Goal: Find specific page/section: Find specific page/section

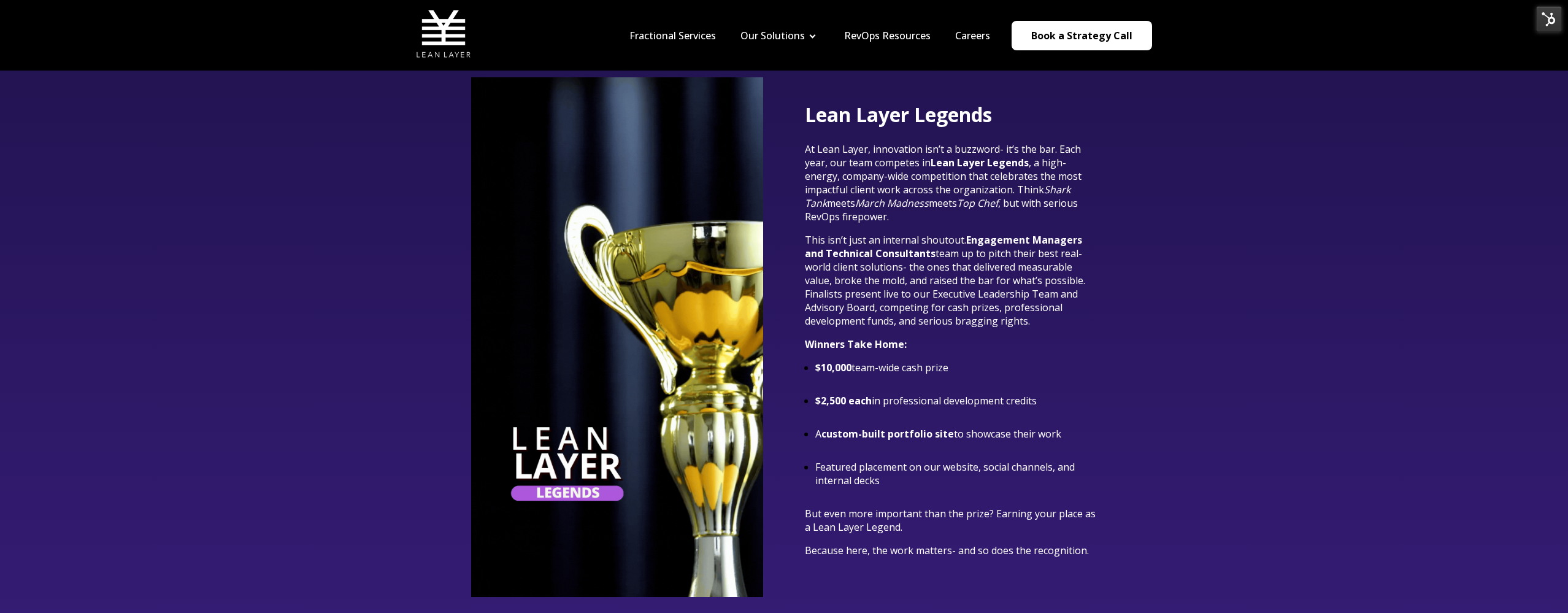
scroll to position [2585, 0]
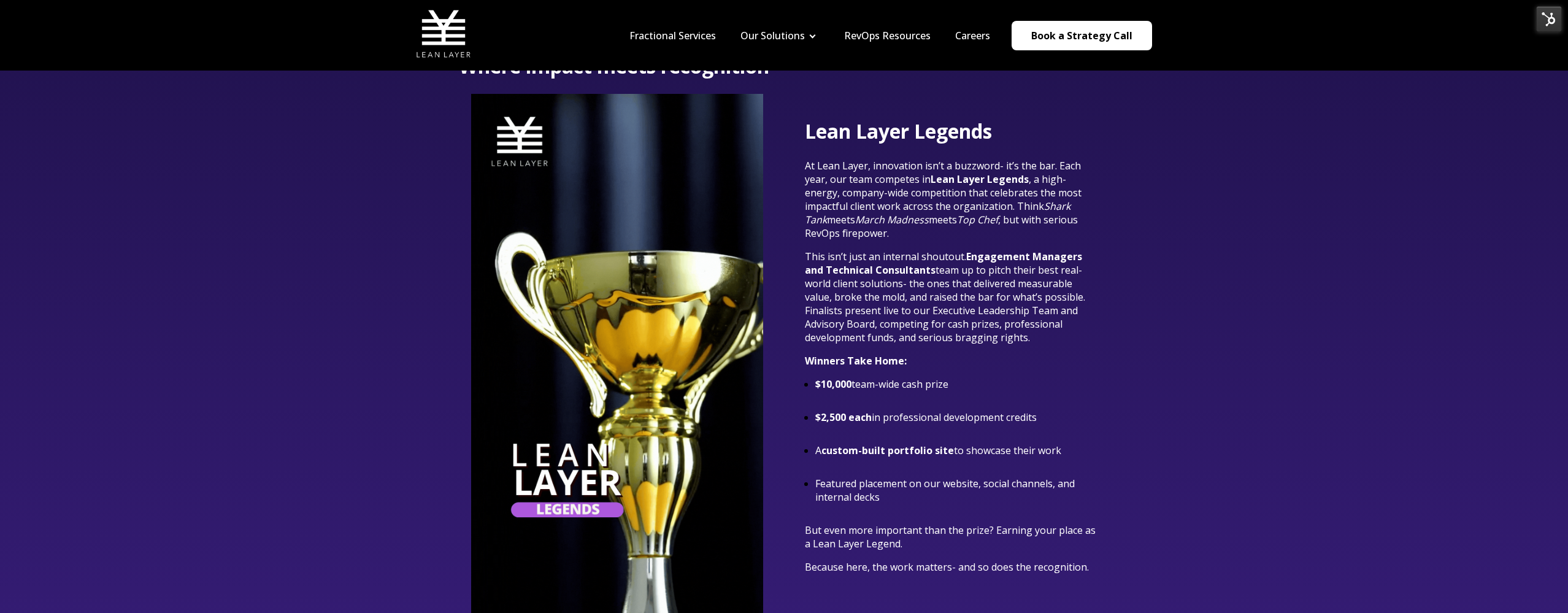
click at [1548, 22] on img at bounding box center [1549, 19] width 26 height 26
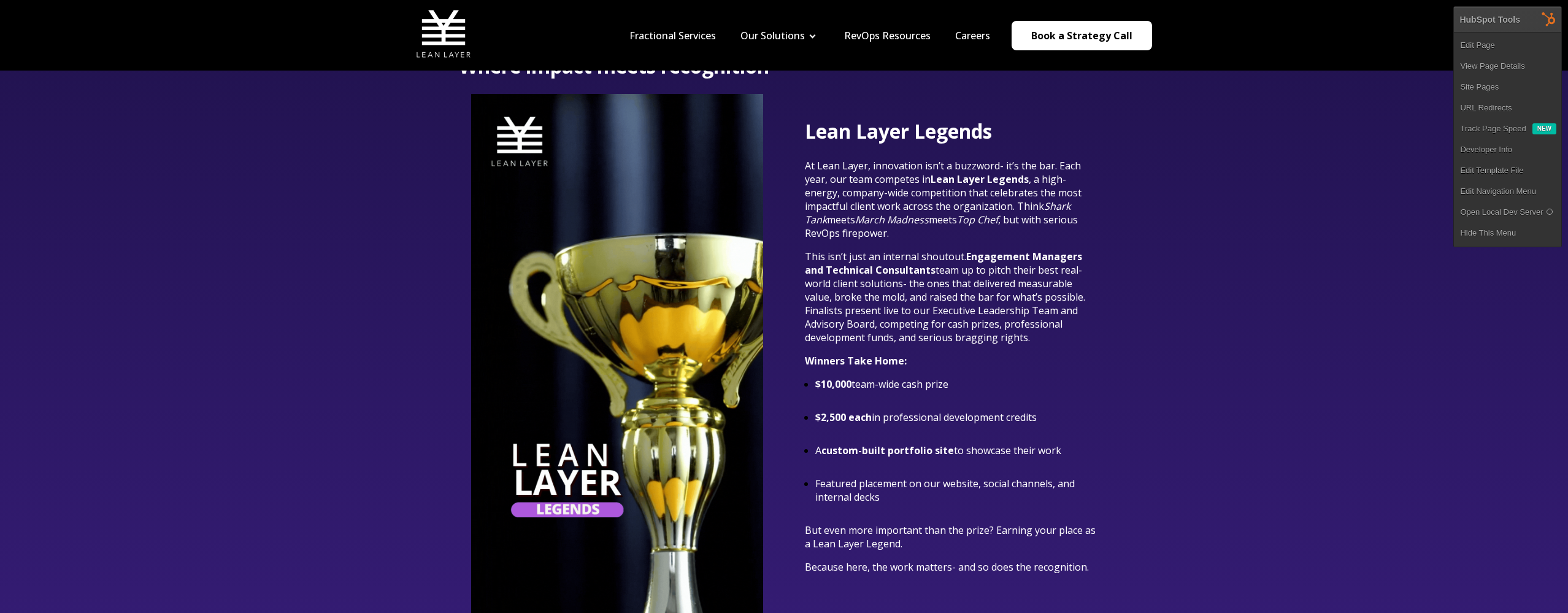
click at [1286, 149] on div "LEAN LAYER LEGENDS Where impact meets recognition Lean Layer Legends At Lean La…" at bounding box center [784, 325] width 1568 height 657
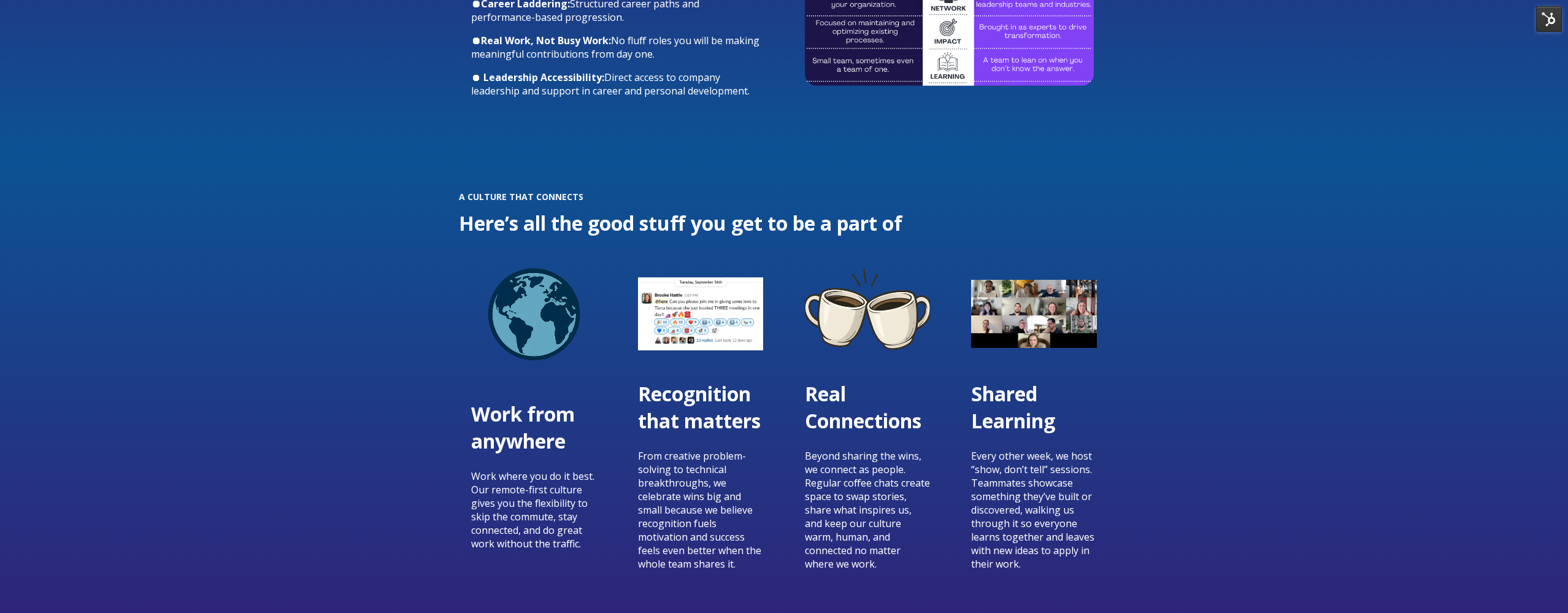
scroll to position [1634, 0]
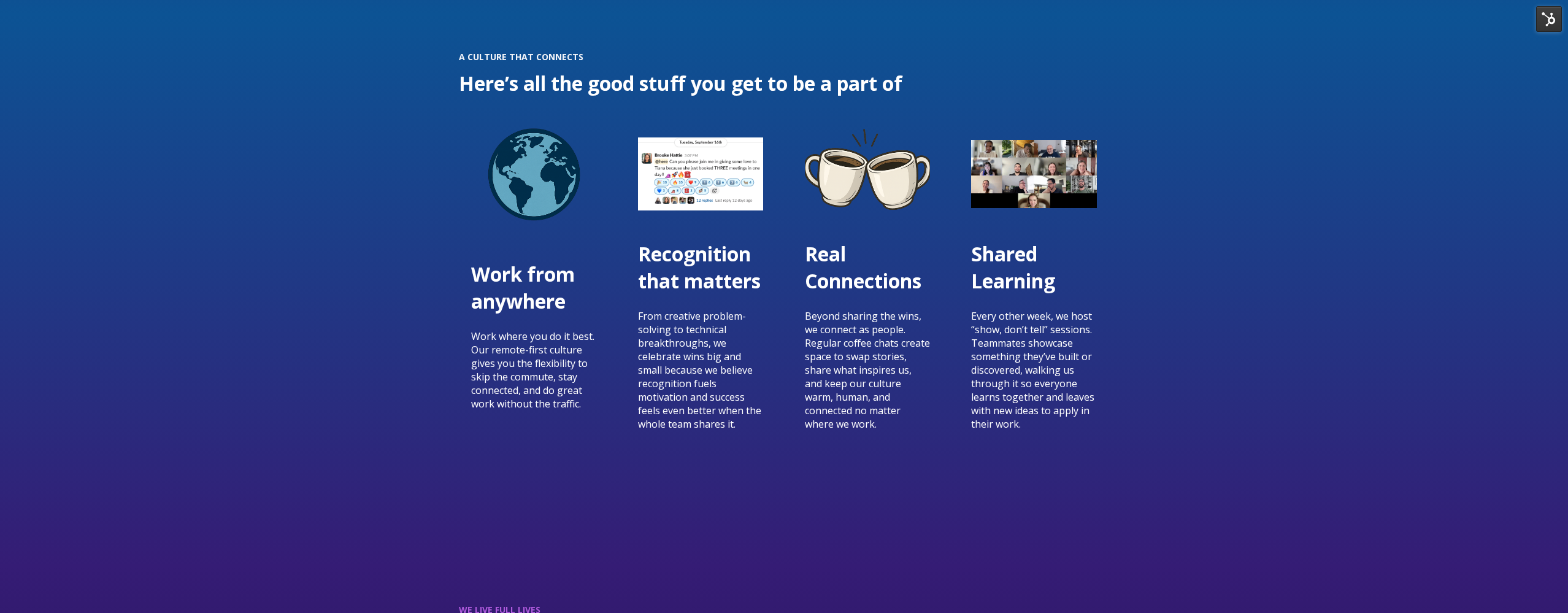
click at [1553, 12] on img at bounding box center [1549, 19] width 26 height 26
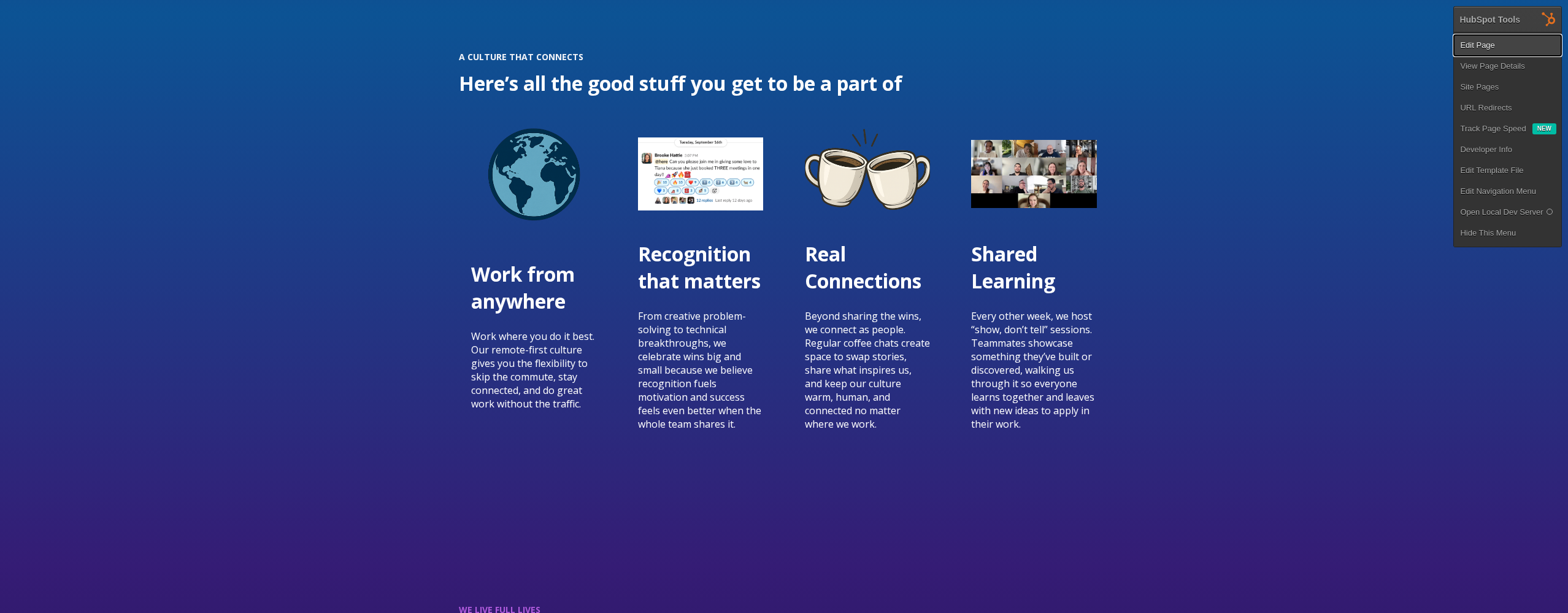
click at [1482, 49] on link "Edit Page" at bounding box center [1508, 45] width 107 height 21
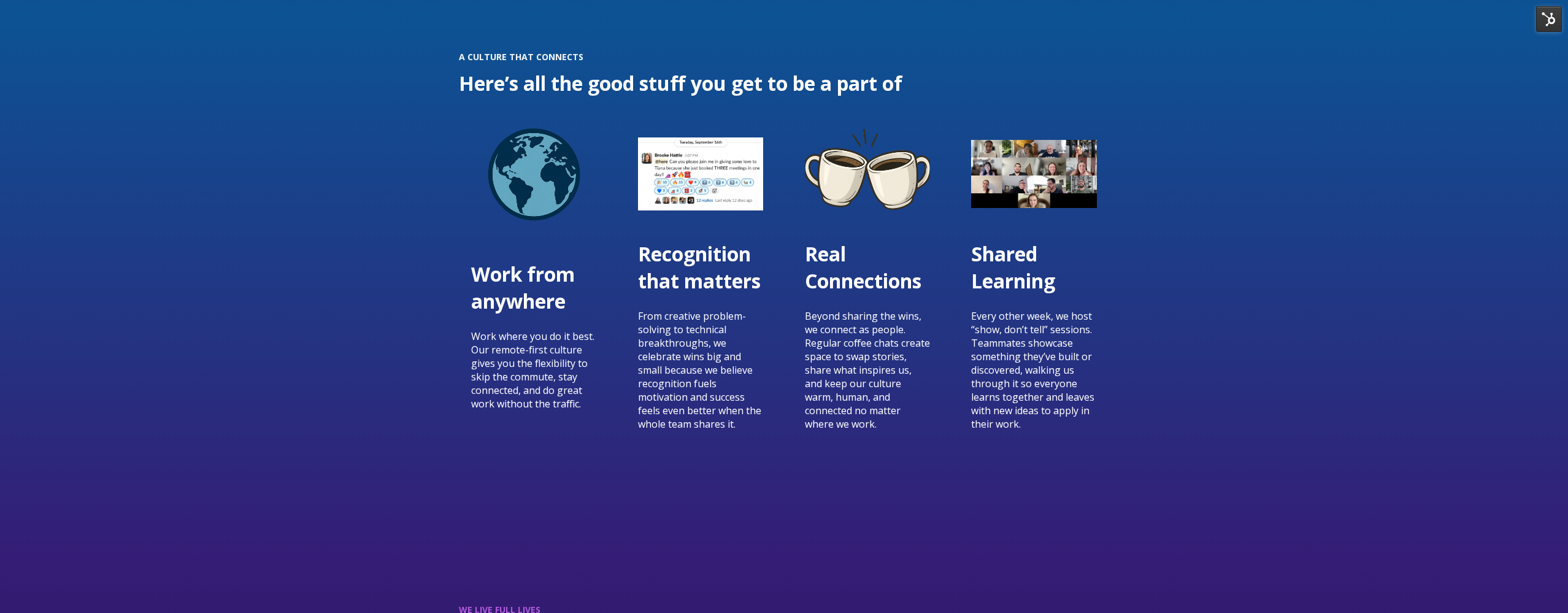
scroll to position [1636, 0]
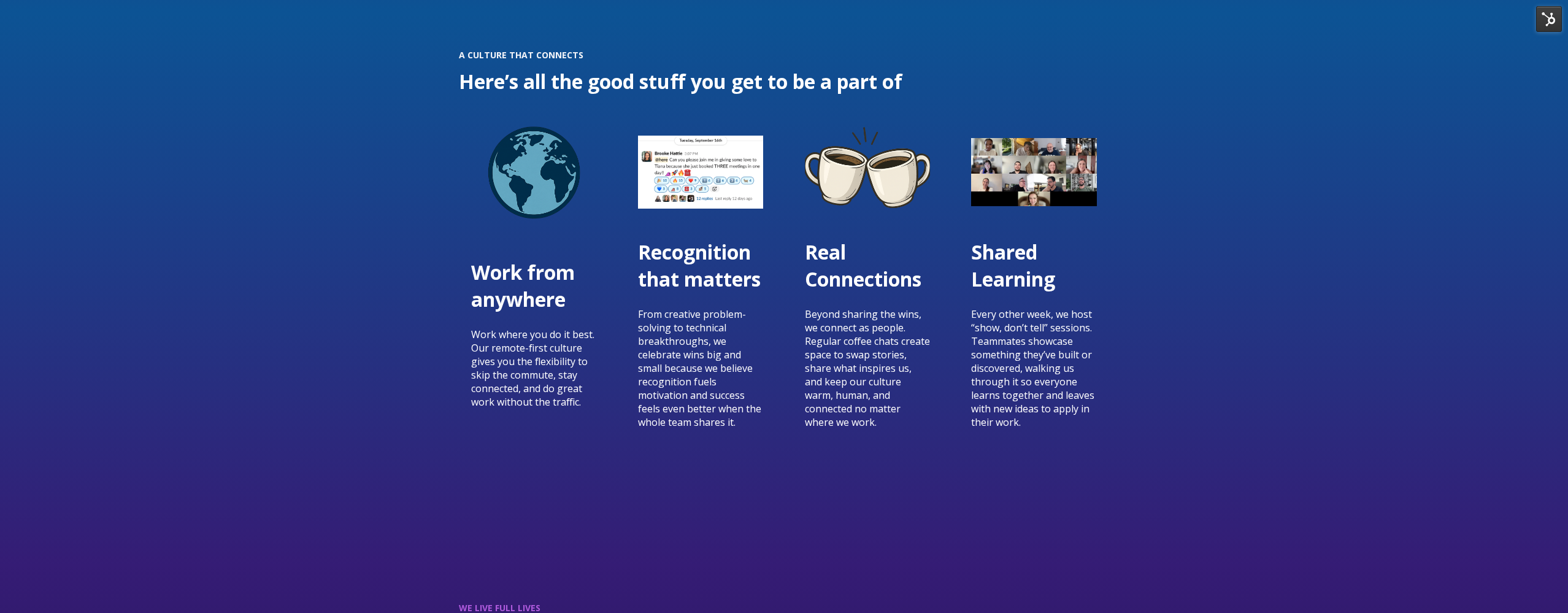
click at [1554, 6] on img at bounding box center [1549, 19] width 26 height 26
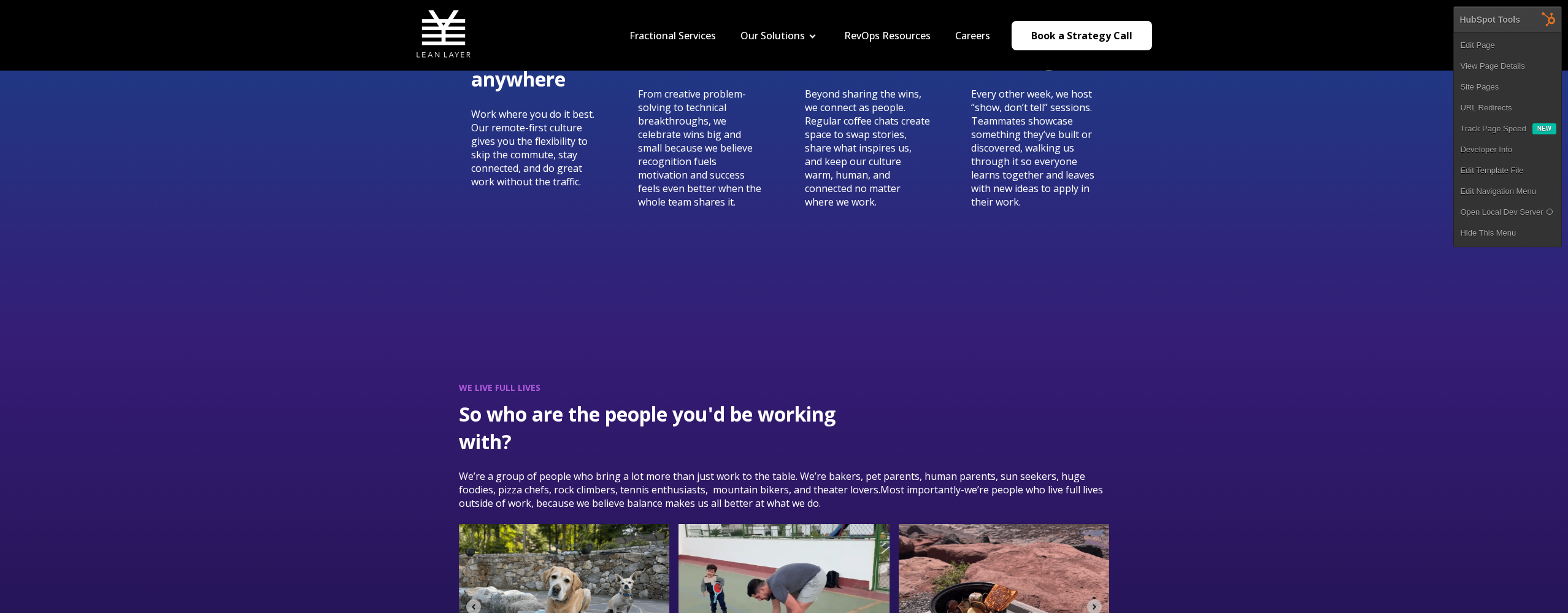
scroll to position [1589, 0]
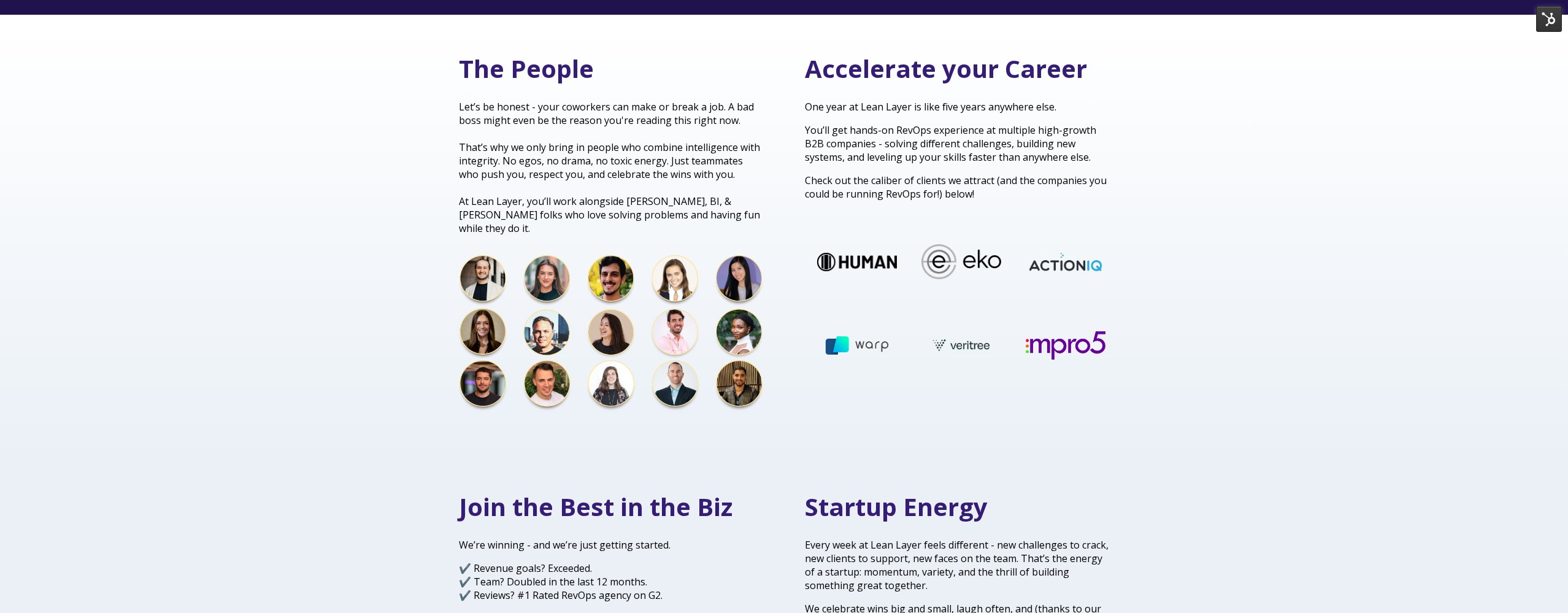
scroll to position [342, 0]
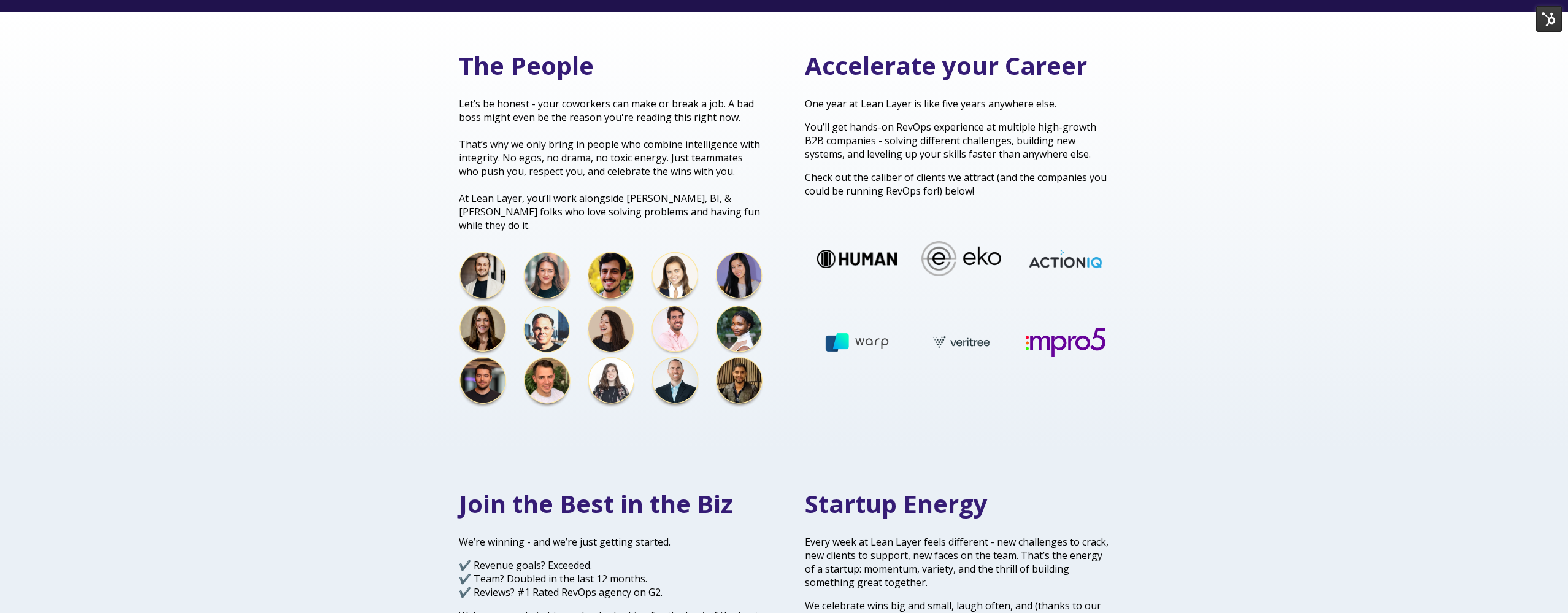
click at [1543, 16] on img at bounding box center [1549, 19] width 26 height 26
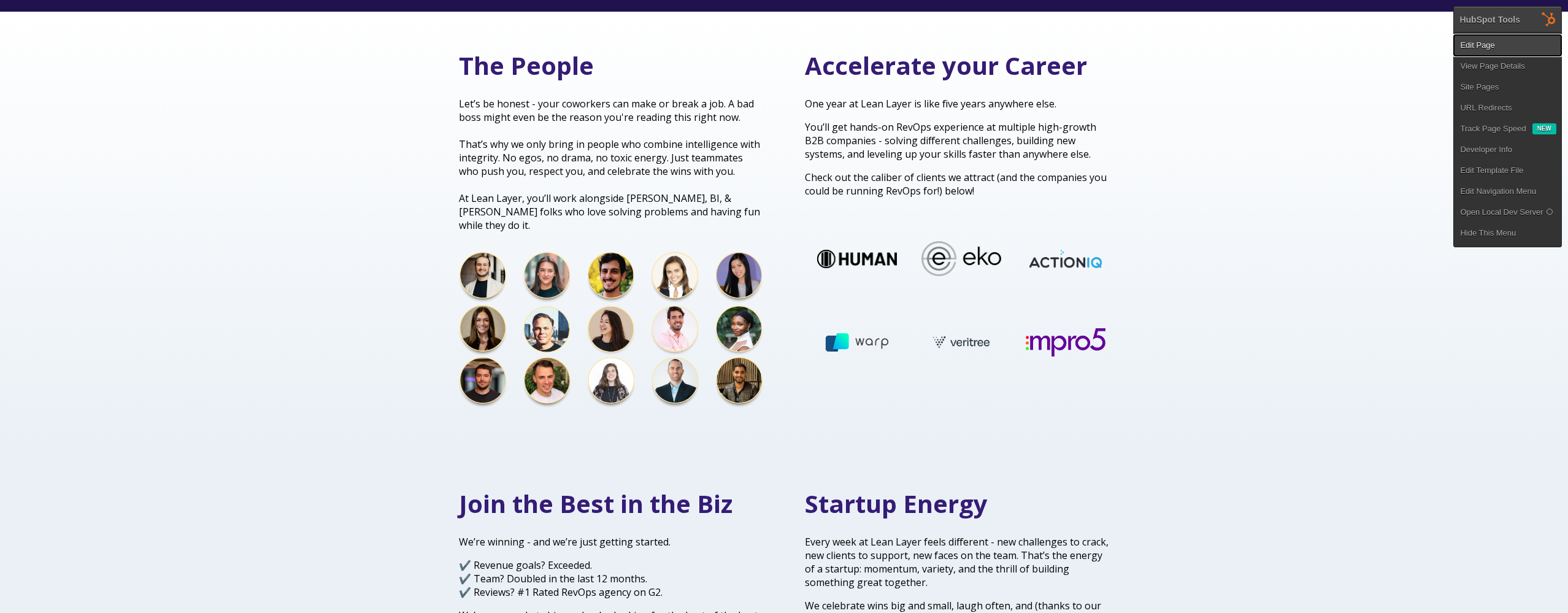
click at [1512, 45] on link "Edit Page" at bounding box center [1508, 45] width 107 height 21
